Goal: Task Accomplishment & Management: Manage account settings

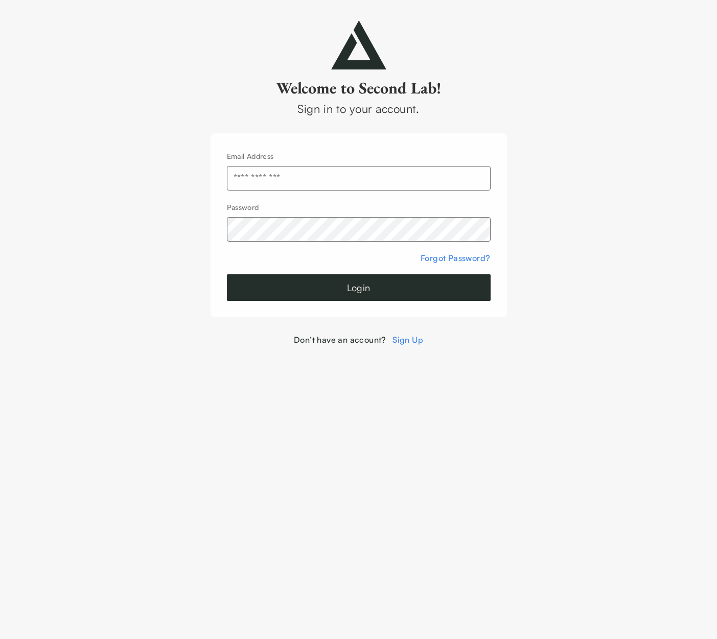
click at [277, 176] on input "text" at bounding box center [359, 178] width 264 height 25
type input "**********"
click at [227, 191] on div at bounding box center [227, 191] width 0 height 0
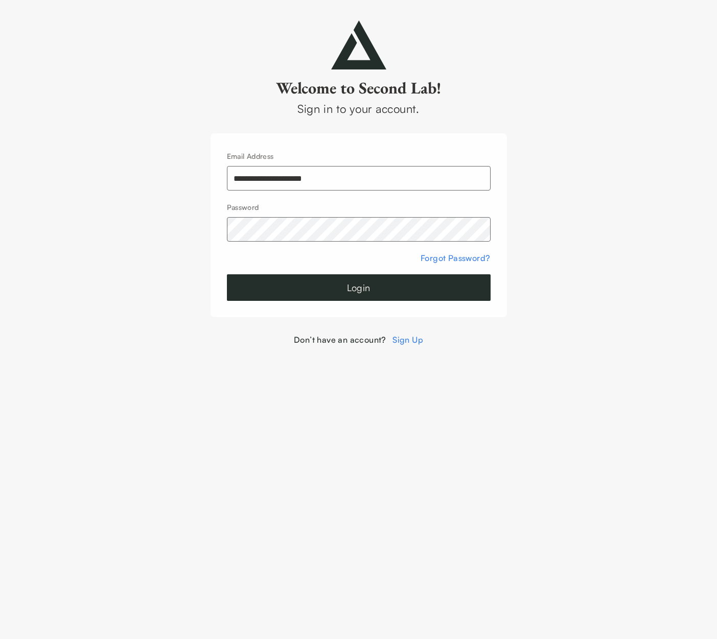
click at [443, 180] on input "**********" at bounding box center [359, 178] width 264 height 25
click at [356, 290] on button "Login" at bounding box center [359, 287] width 264 height 27
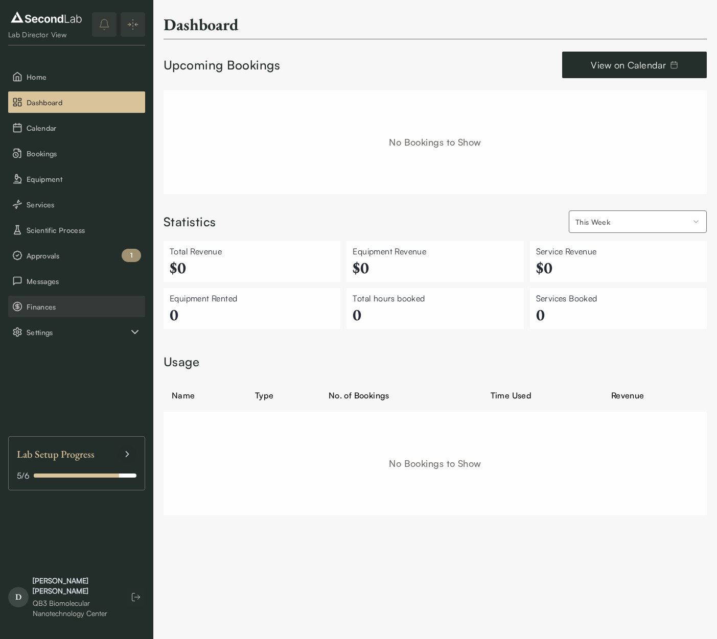
click at [55, 302] on span "Finances" at bounding box center [84, 306] width 114 height 11
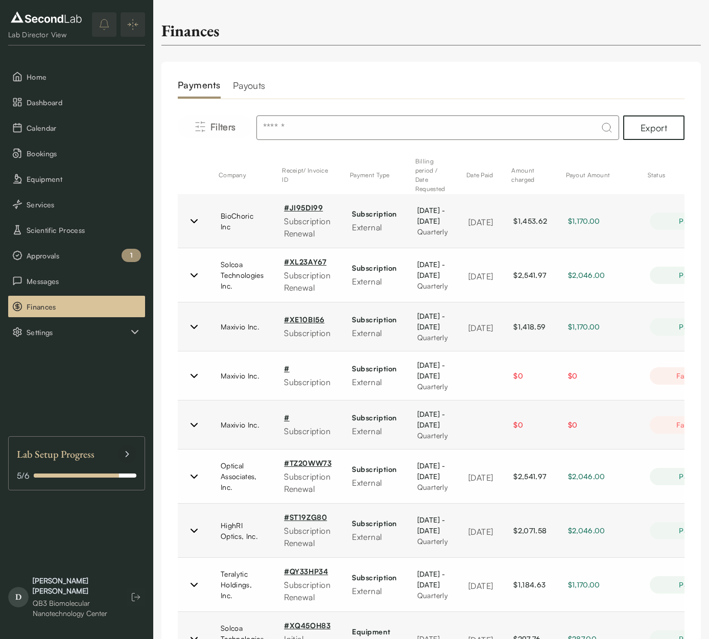
click at [255, 93] on h2 "Payouts" at bounding box center [249, 88] width 33 height 20
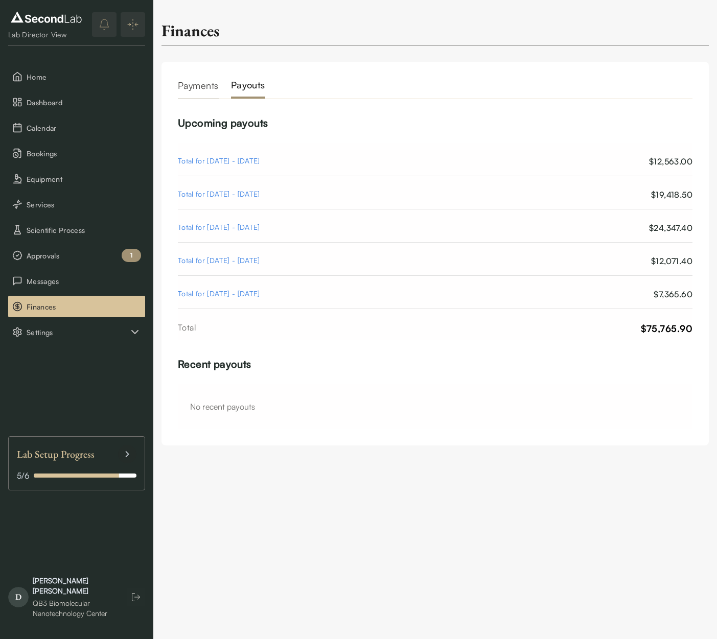
click at [231, 163] on div "Total for [DATE] - [DATE]" at bounding box center [219, 161] width 82 height 12
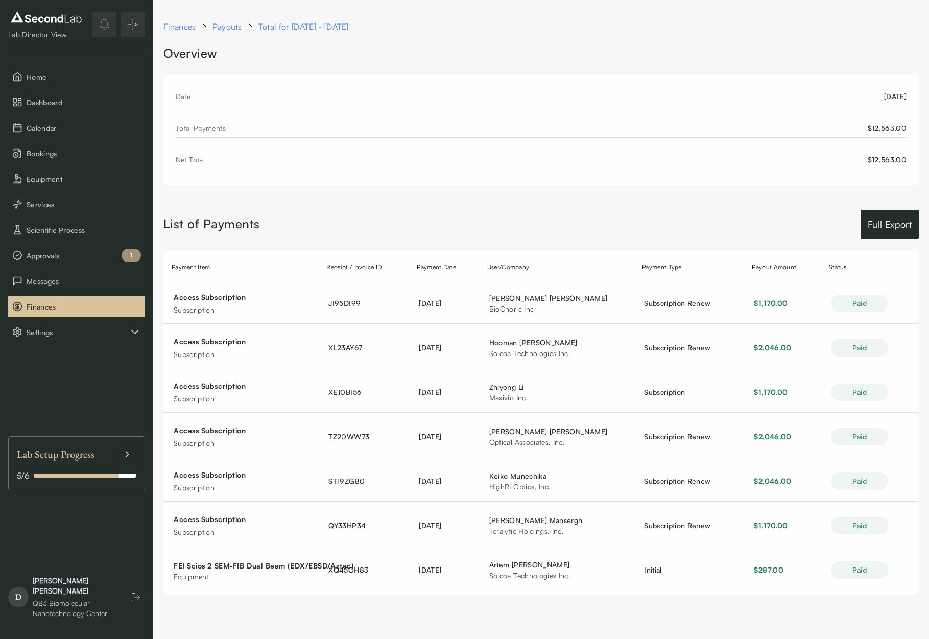
click at [716, 226] on button "Full Export" at bounding box center [890, 224] width 58 height 29
click at [196, 133] on div "Total Payments $12,563.00" at bounding box center [541, 130] width 731 height 15
click at [716, 132] on div "$12,563.00" at bounding box center [887, 128] width 39 height 11
click at [231, 27] on link "Payouts" at bounding box center [227, 26] width 30 height 12
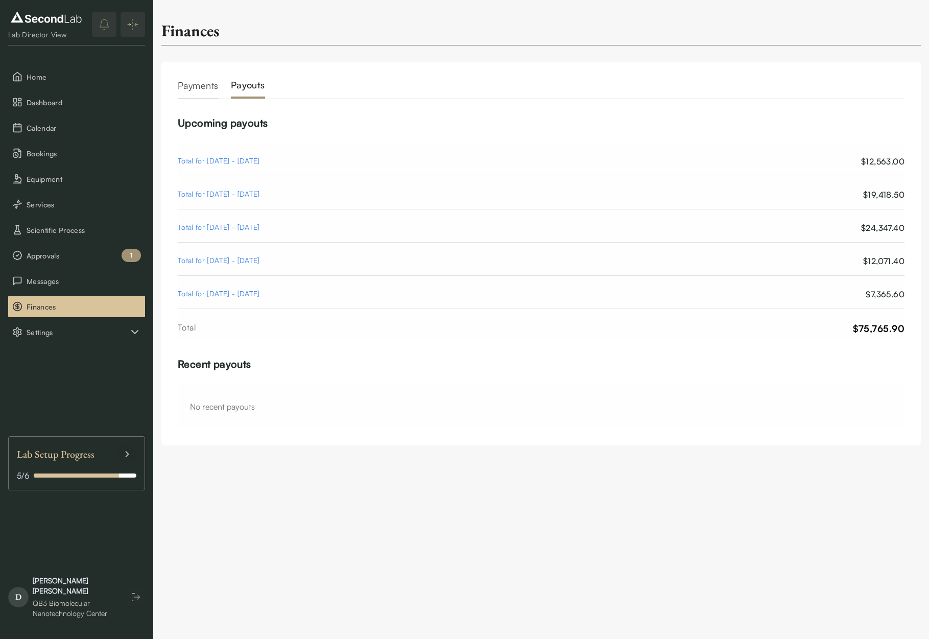
click at [192, 92] on h2 "Payments" at bounding box center [198, 88] width 41 height 20
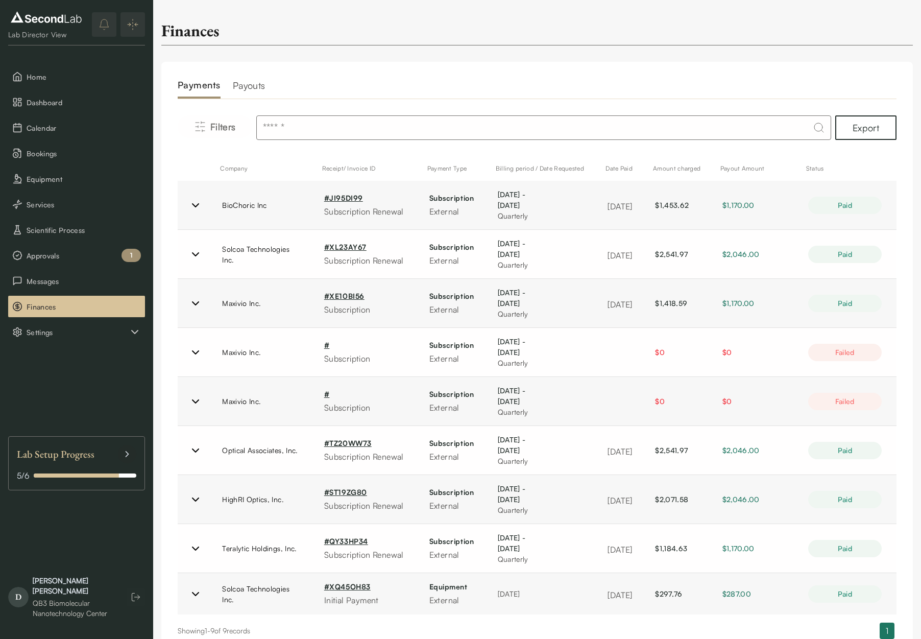
click at [251, 88] on h2 "Payouts" at bounding box center [249, 88] width 33 height 20
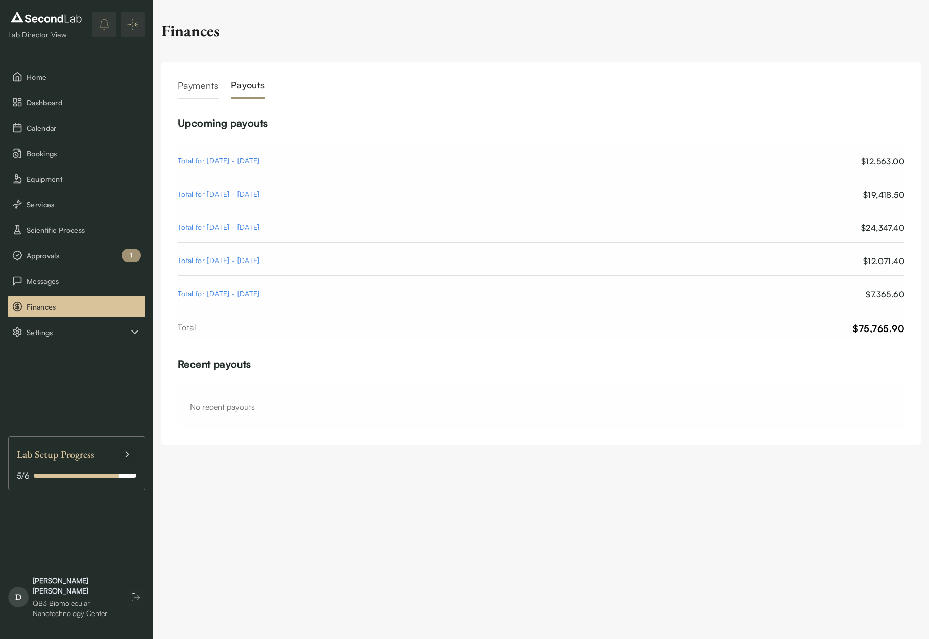
click at [251, 161] on div "Total for [DATE] - [DATE]" at bounding box center [219, 161] width 82 height 12
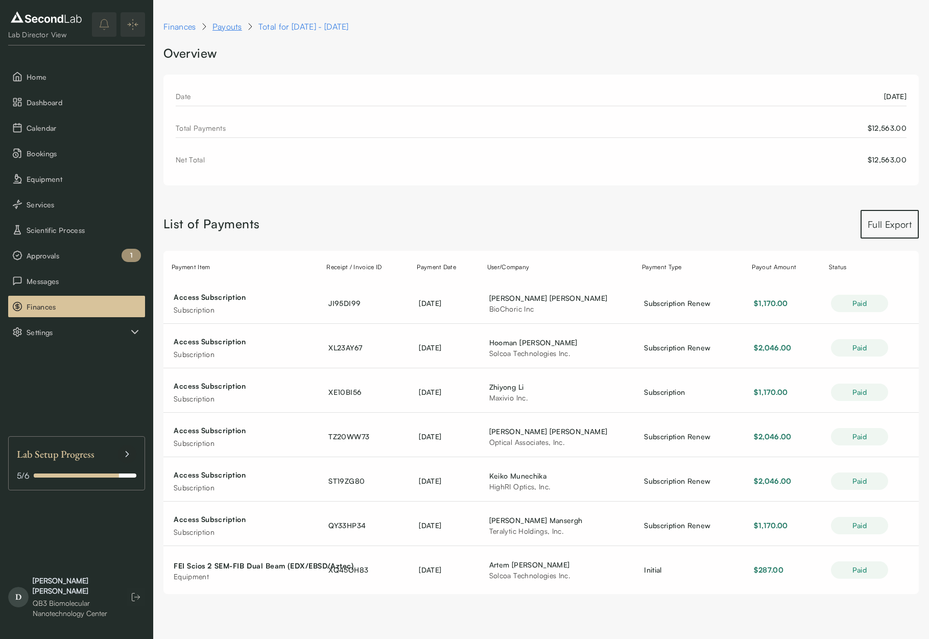
click at [230, 27] on link "Payouts" at bounding box center [227, 26] width 30 height 12
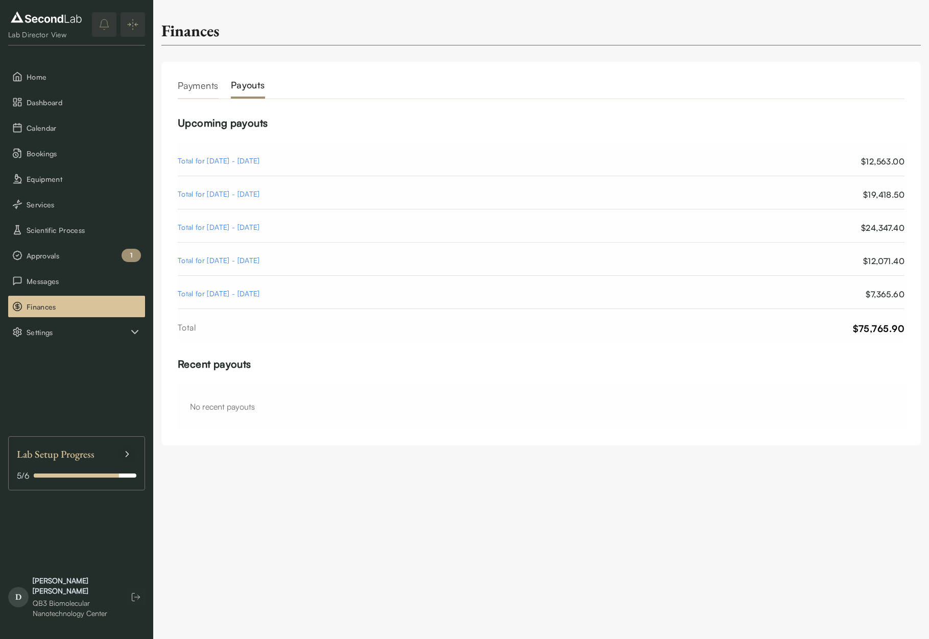
click at [203, 226] on div "Total for [DATE] - [DATE]" at bounding box center [219, 228] width 82 height 12
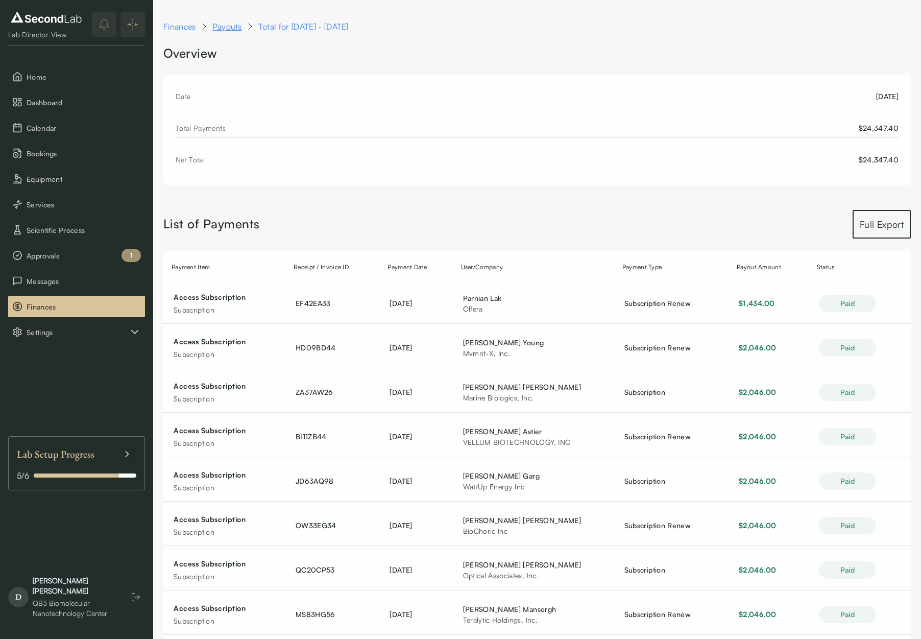
click at [233, 25] on link "Payouts" at bounding box center [227, 26] width 30 height 12
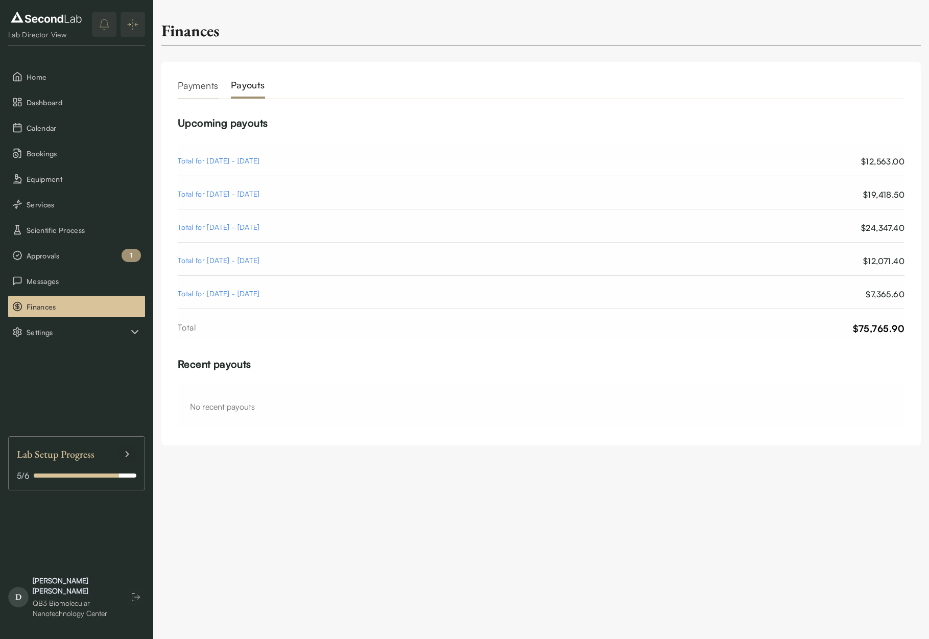
click at [260, 163] on div "Total for [DATE] - [DATE]" at bounding box center [219, 161] width 82 height 12
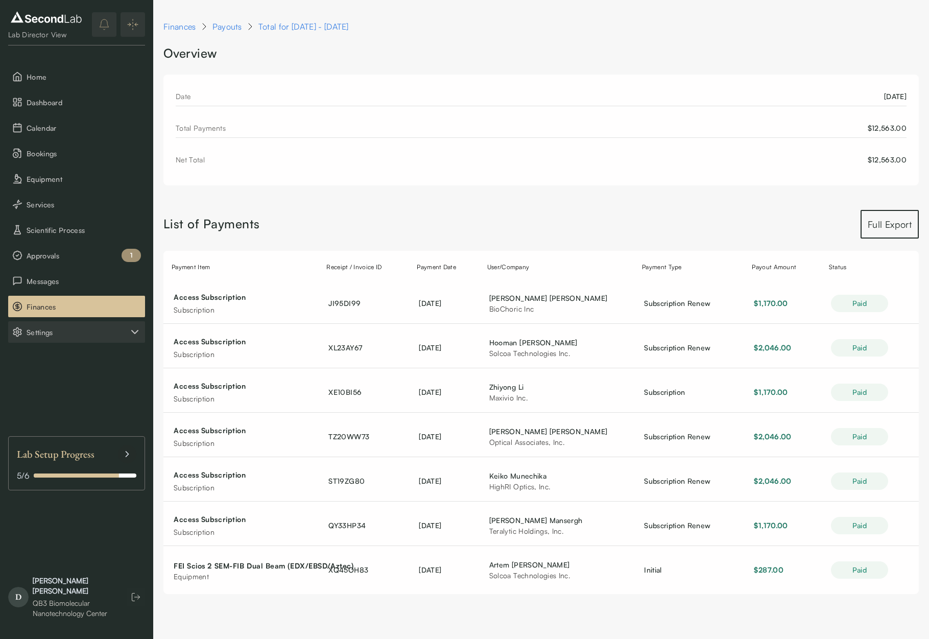
click at [41, 334] on span "Settings" at bounding box center [78, 332] width 102 height 11
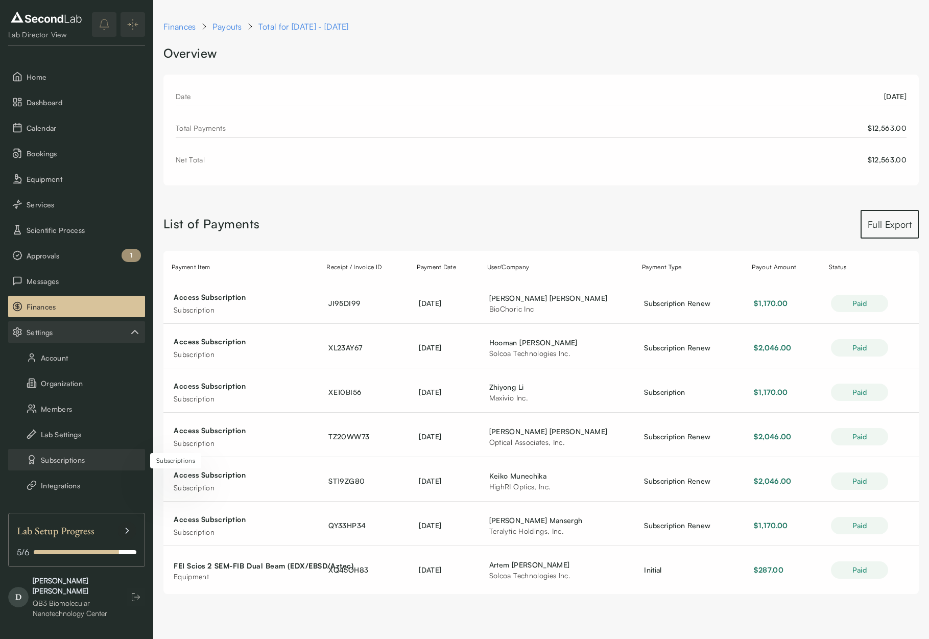
click at [57, 463] on button "Subscriptions" at bounding box center [76, 459] width 137 height 21
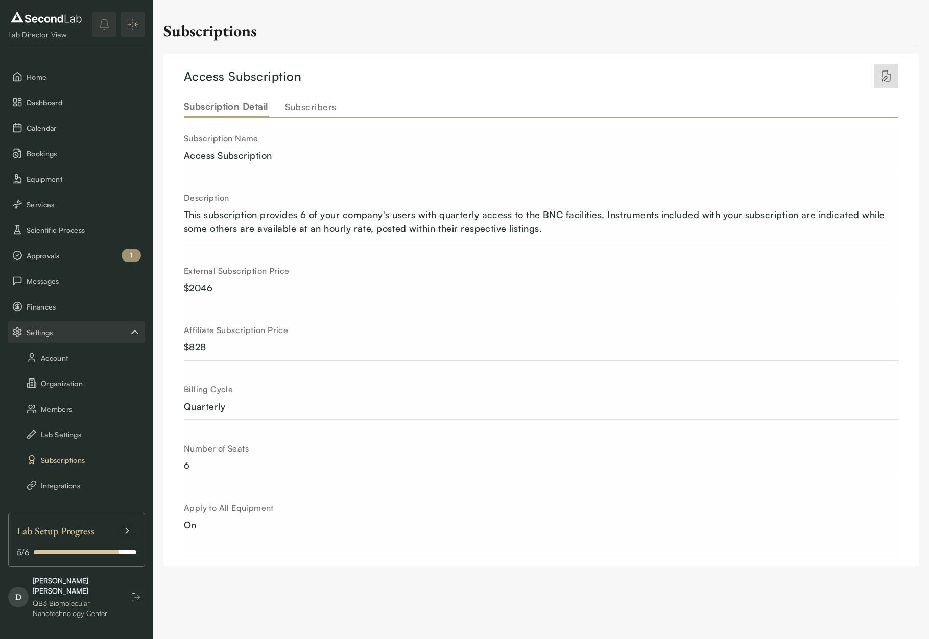
click at [307, 112] on button "Subscribers" at bounding box center [311, 107] width 52 height 21
